Goal: Task Accomplishment & Management: Use online tool/utility

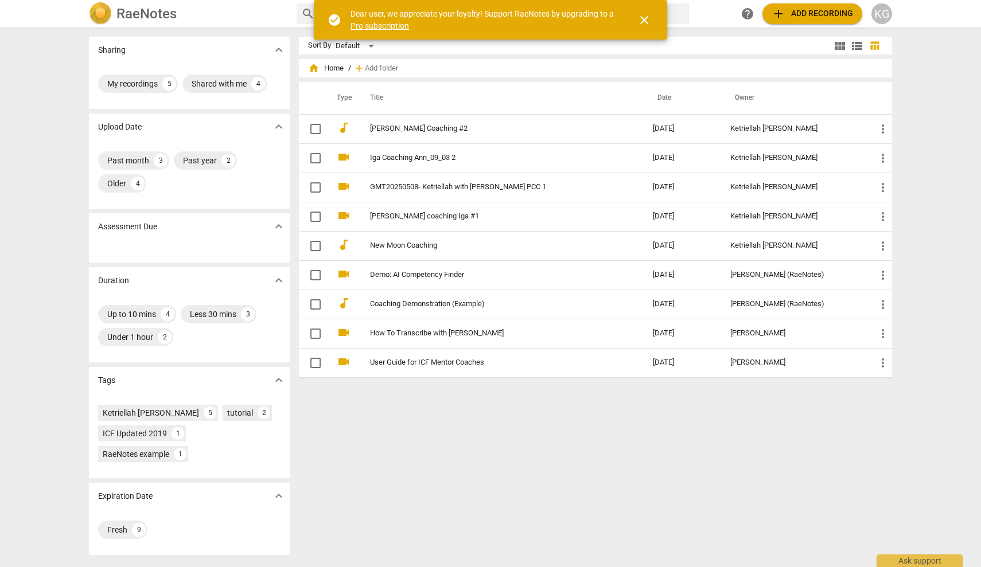
click at [641, 18] on span "close" at bounding box center [644, 20] width 14 height 14
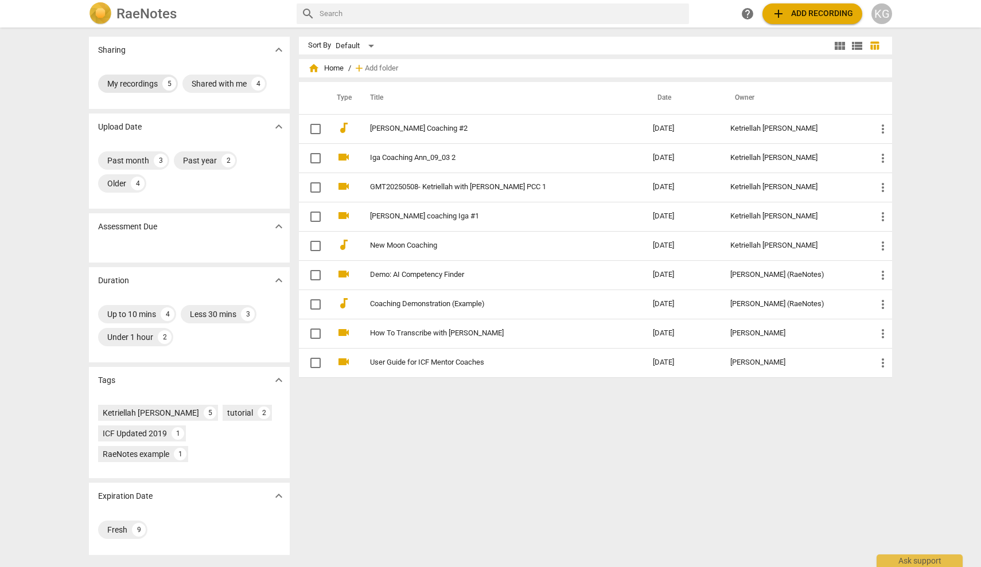
click at [141, 82] on div "My recordings" at bounding box center [132, 83] width 50 height 11
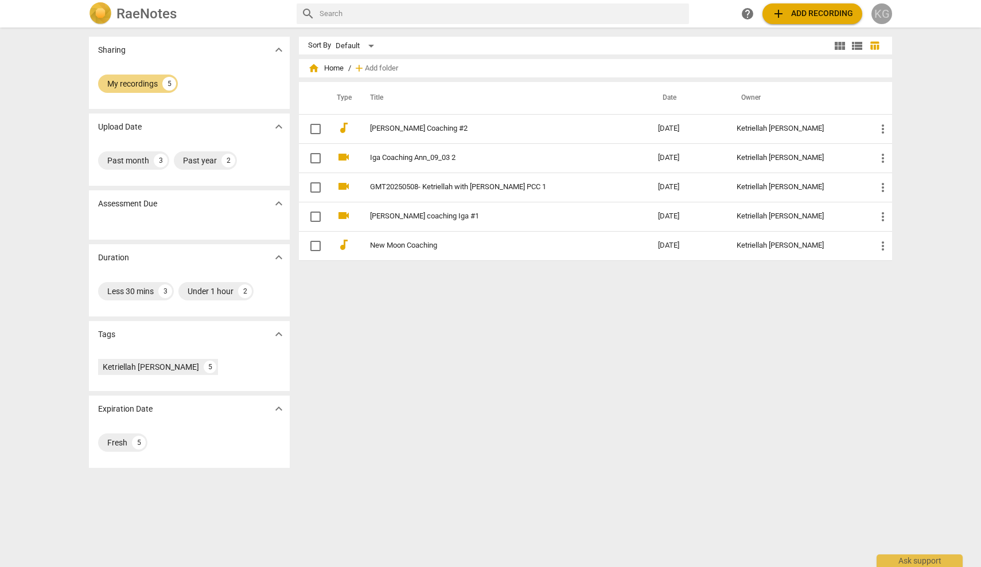
click at [885, 16] on div "KG" at bounding box center [881, 13] width 21 height 21
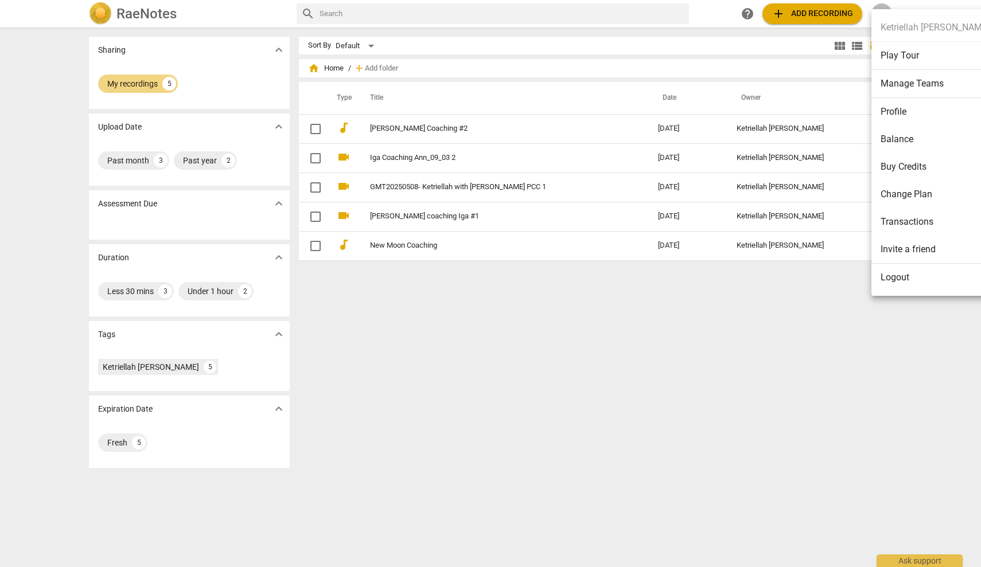
click at [101, 11] on div at bounding box center [490, 283] width 981 height 567
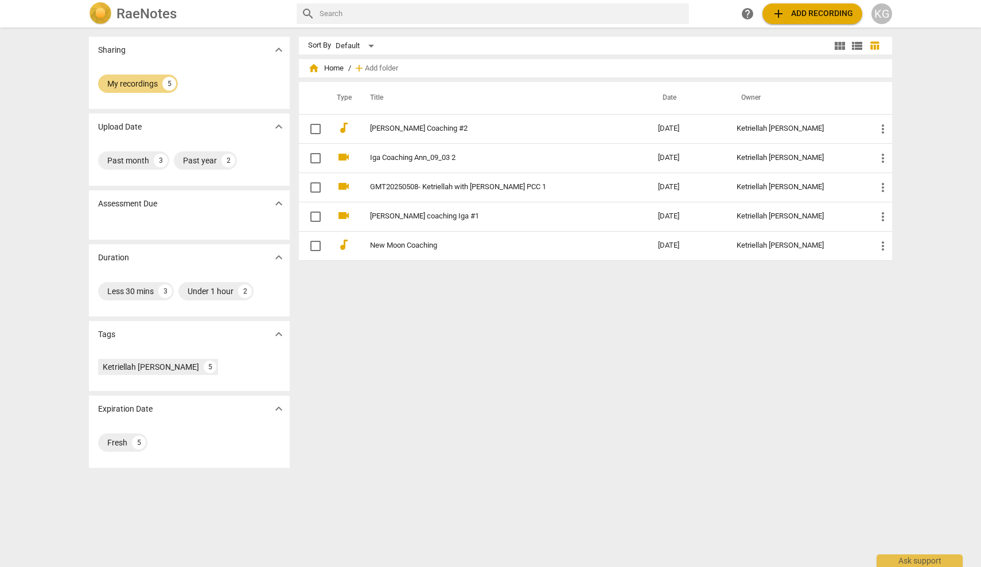
click at [136, 13] on h2 "RaeNotes" at bounding box center [146, 14] width 60 height 16
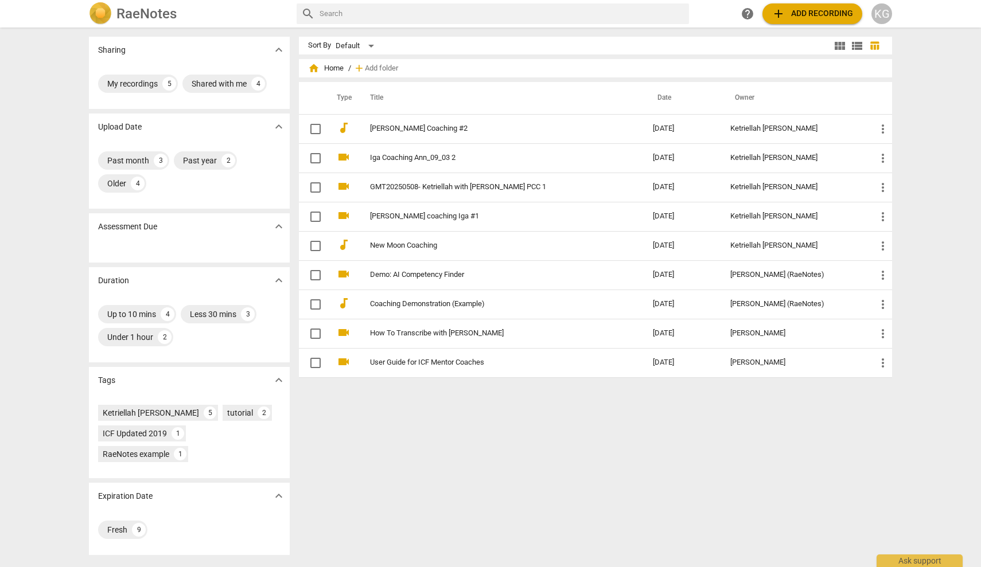
click at [394, 21] on input "text" at bounding box center [501, 14] width 365 height 18
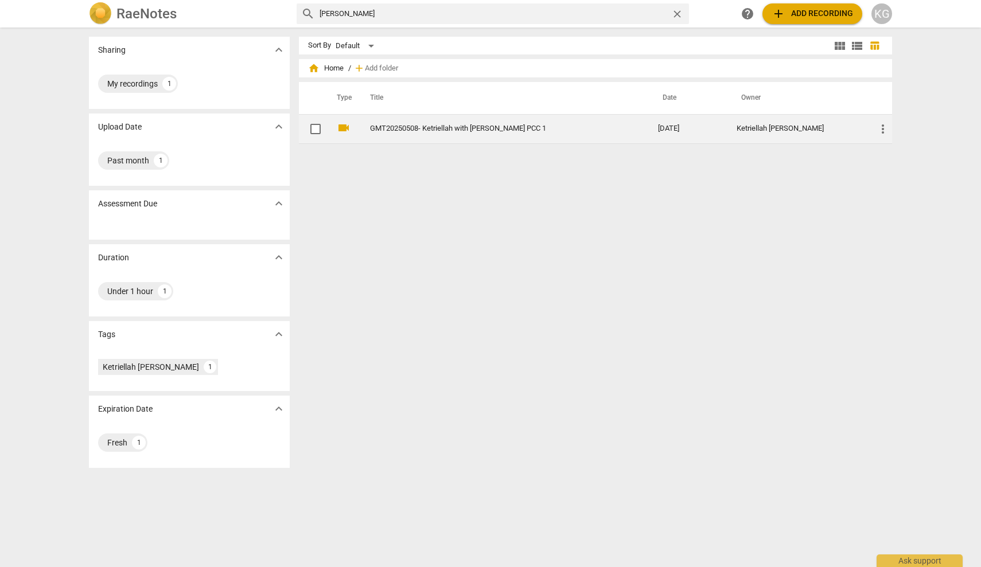
type input "[PERSON_NAME]"
click at [436, 128] on link "GMT20250508- Ketriellah with [PERSON_NAME] PCC 1" at bounding box center [493, 128] width 247 height 9
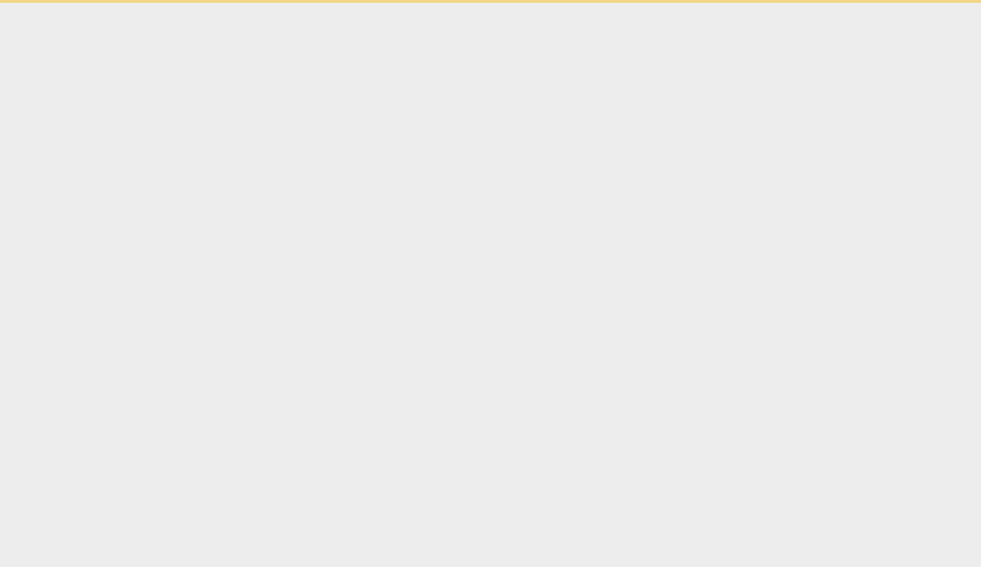
click at [436, 3] on html "Ask support" at bounding box center [490, 1] width 981 height 3
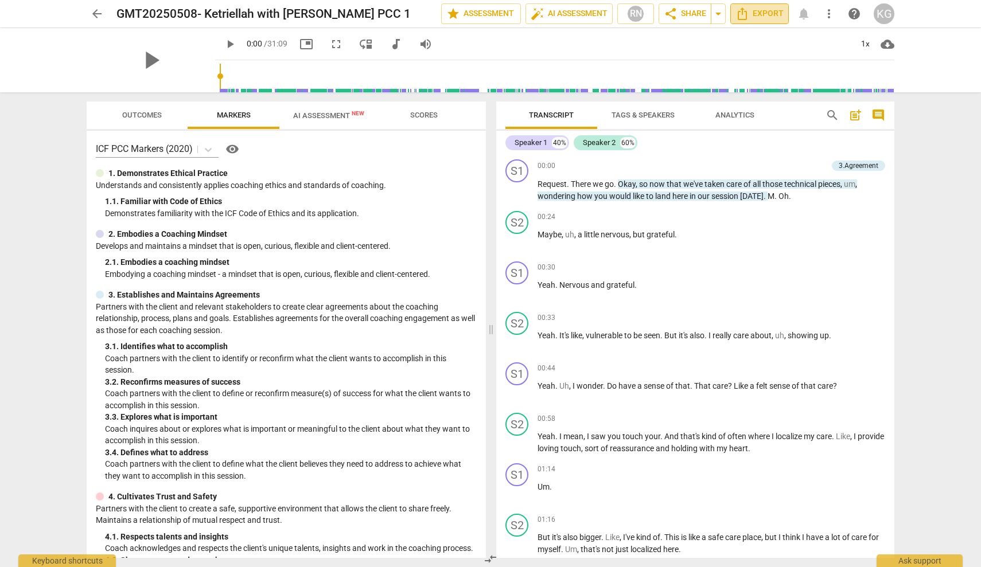
click at [748, 16] on icon "Export" at bounding box center [742, 14] width 14 height 14
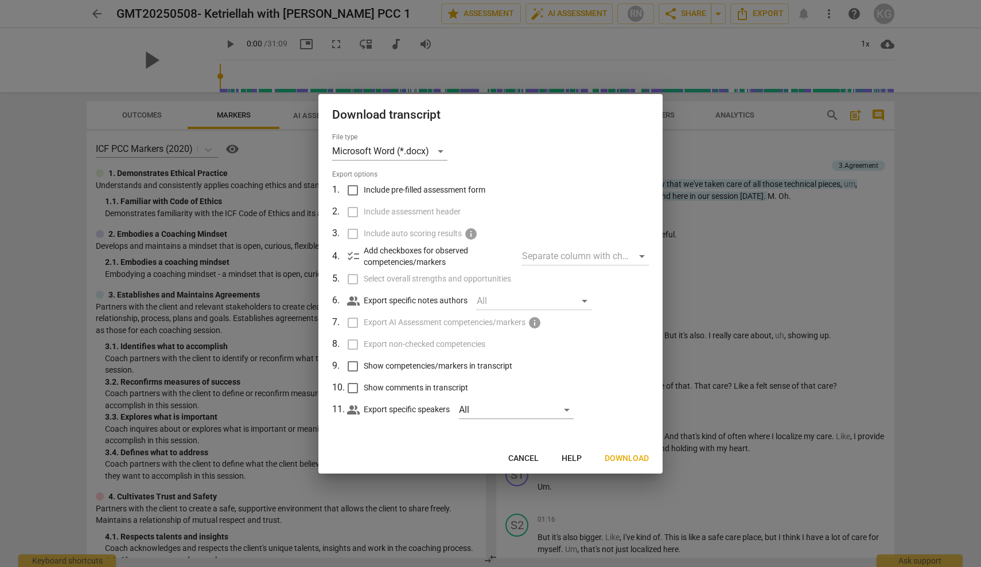
click at [622, 457] on span "Download" at bounding box center [626, 458] width 44 height 11
